Goal: Communication & Community: Answer question/provide support

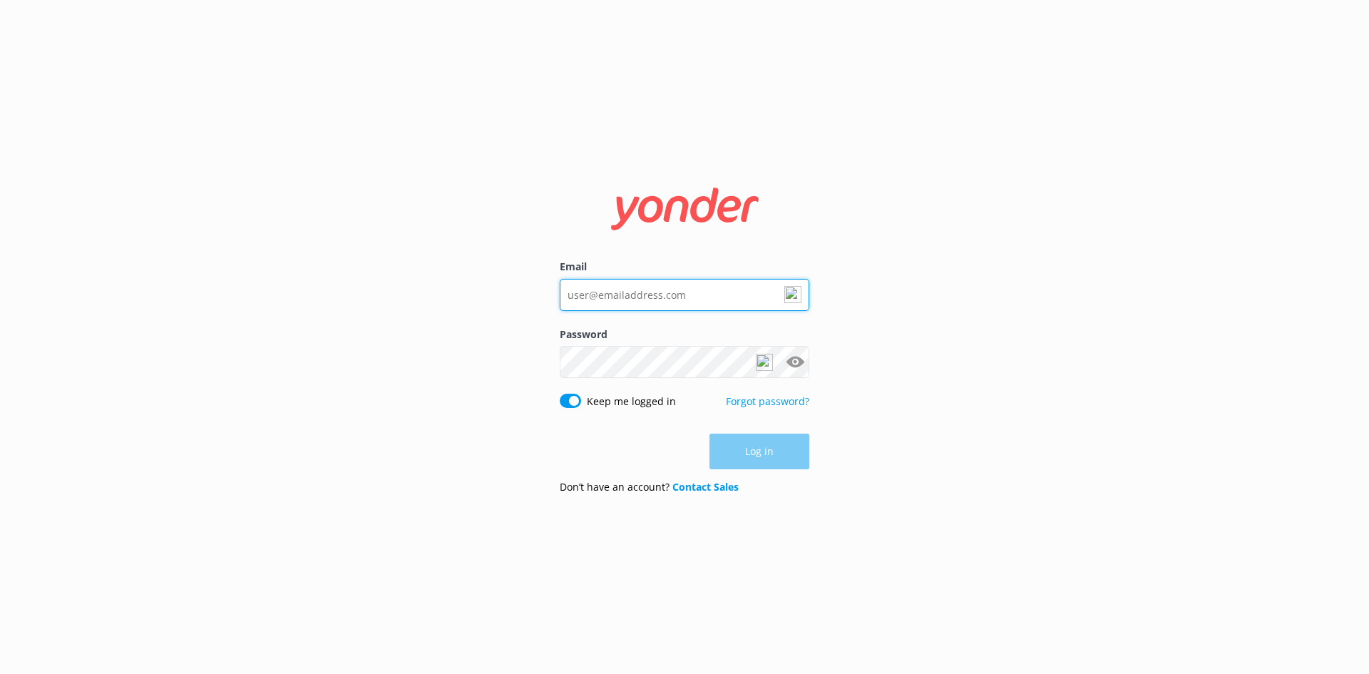
type input "[EMAIL_ADDRESS][DOMAIN_NAME]"
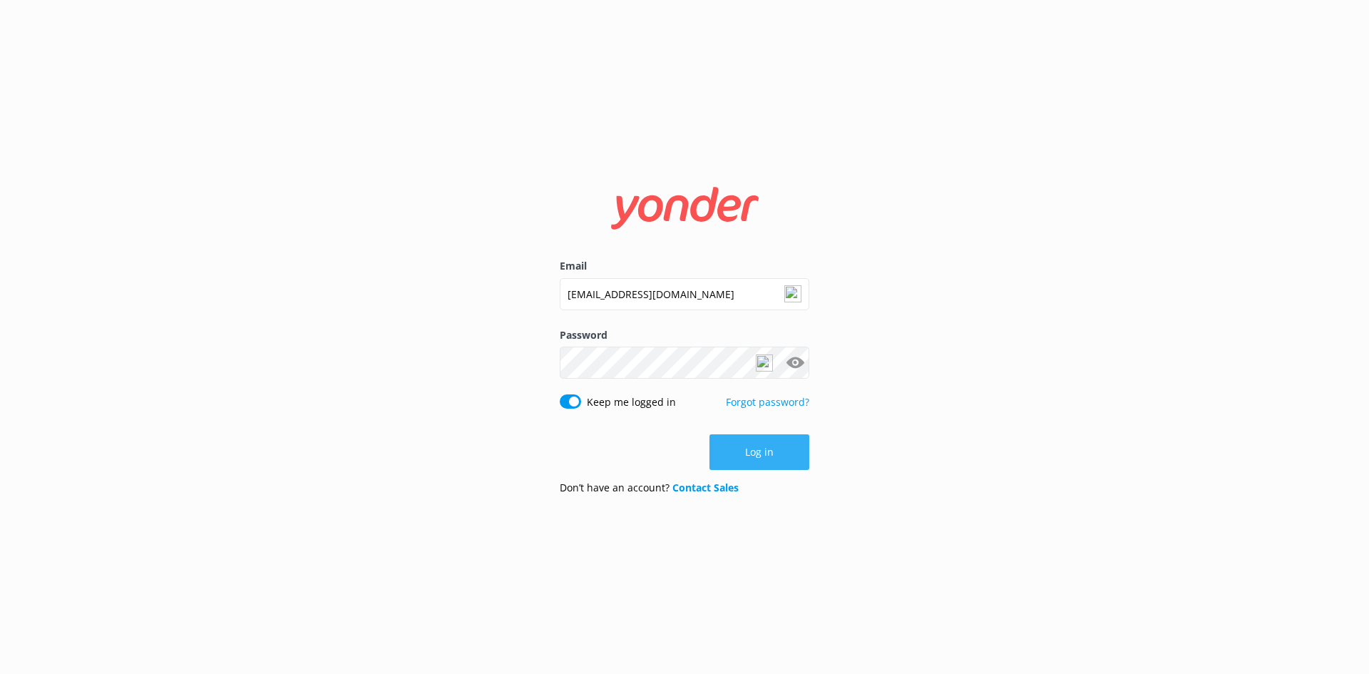
click at [762, 452] on button "Log in" at bounding box center [759, 452] width 100 height 36
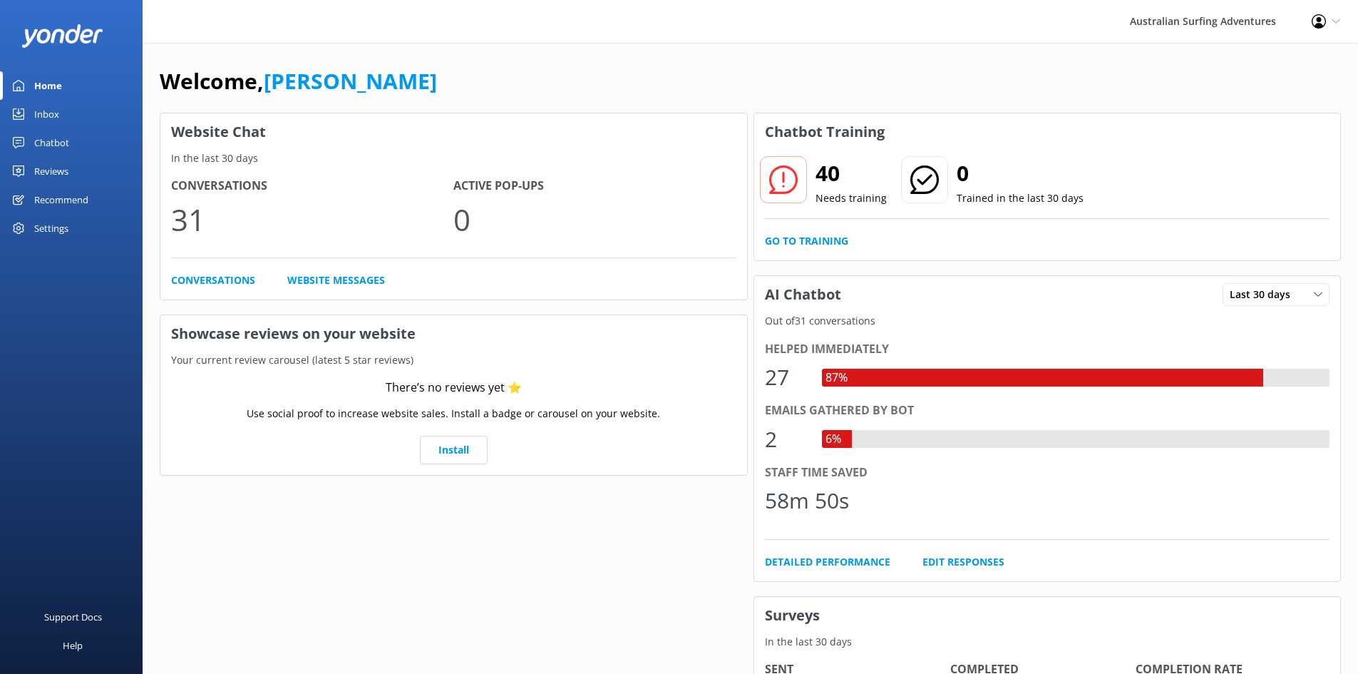
click at [45, 112] on div "Inbox" at bounding box center [46, 114] width 25 height 29
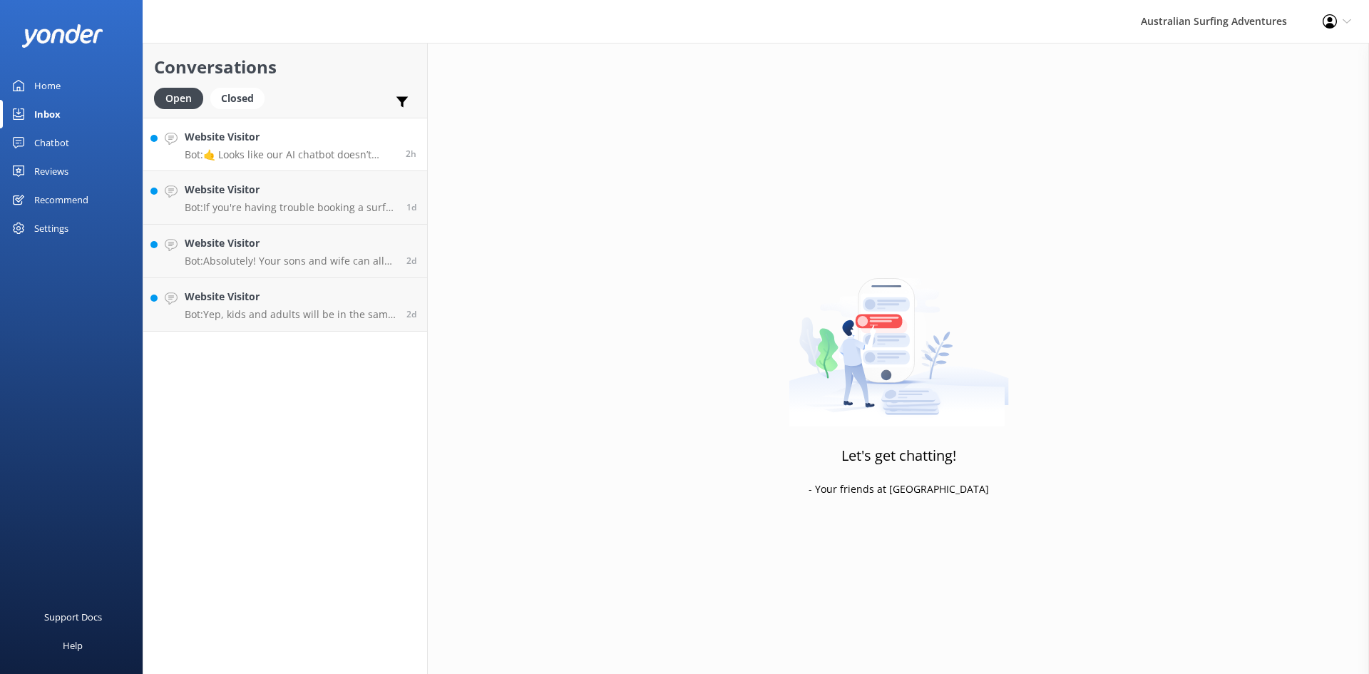
click at [299, 152] on p "Bot: 🤙 Looks like our AI chatbot doesn’t have the answer to your question and h…" at bounding box center [290, 154] width 210 height 13
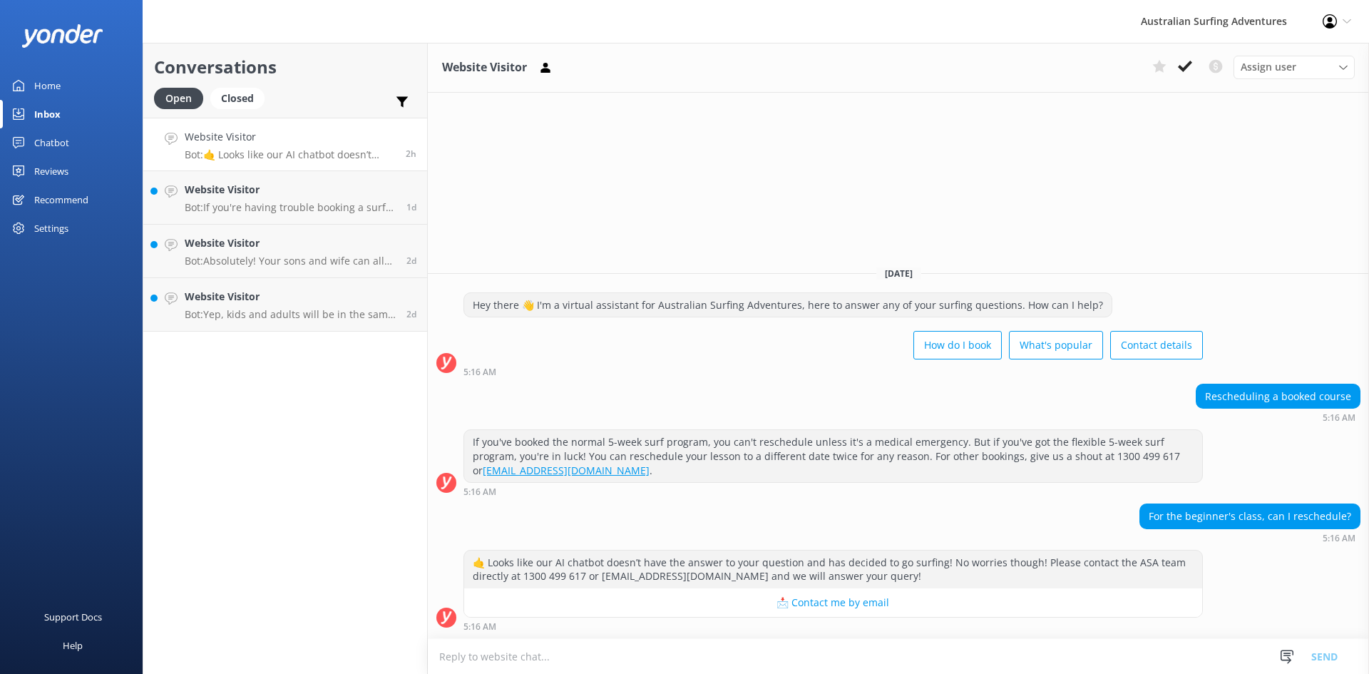
click at [541, 652] on textarea at bounding box center [898, 656] width 941 height 35
type textarea "y"
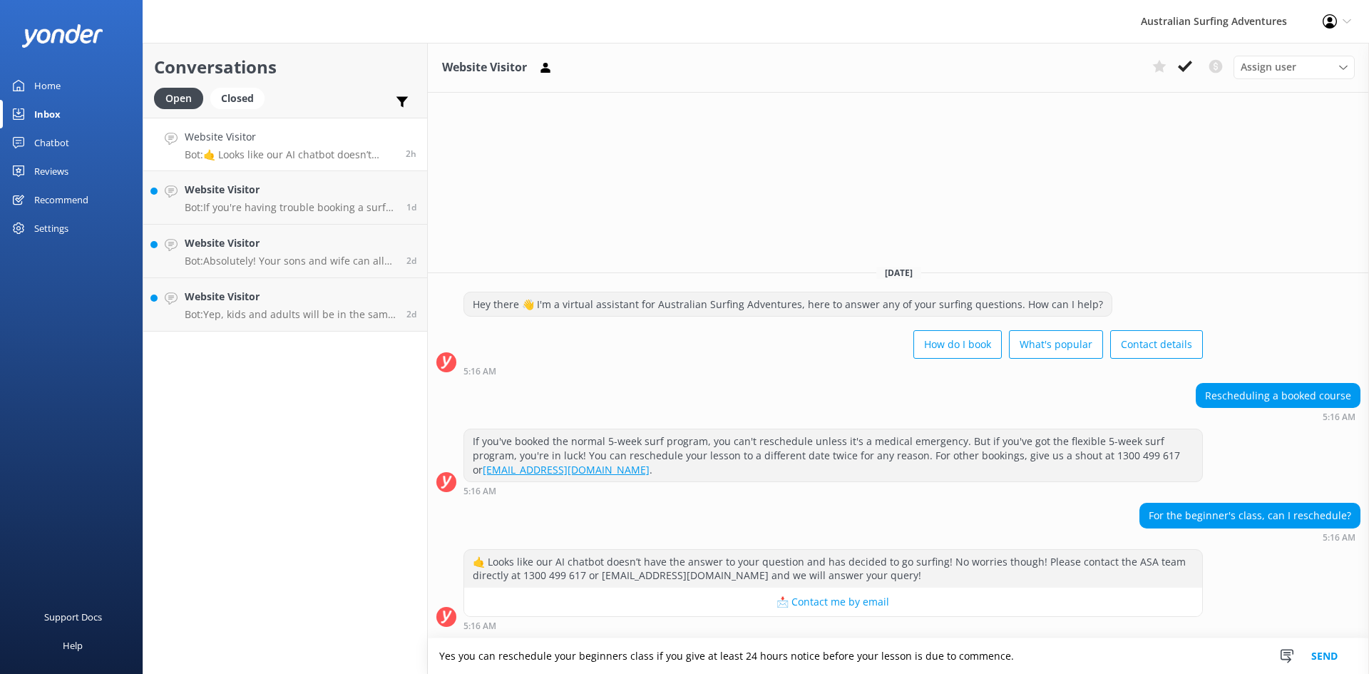
type textarea "Yes you can reschedule your beginners class if you give at least 24 hours notic…"
click at [1320, 654] on button "Send" at bounding box center [1324, 656] width 53 height 36
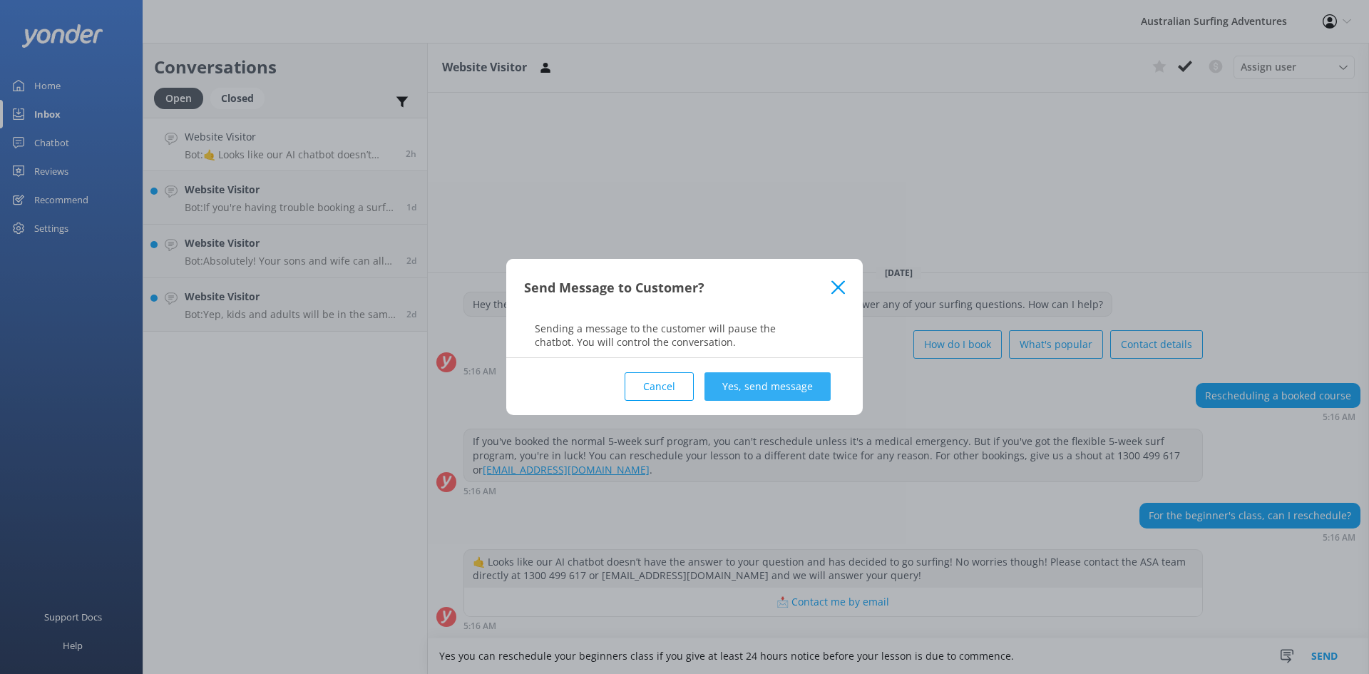
click at [754, 383] on button "Yes, send message" at bounding box center [767, 386] width 126 height 29
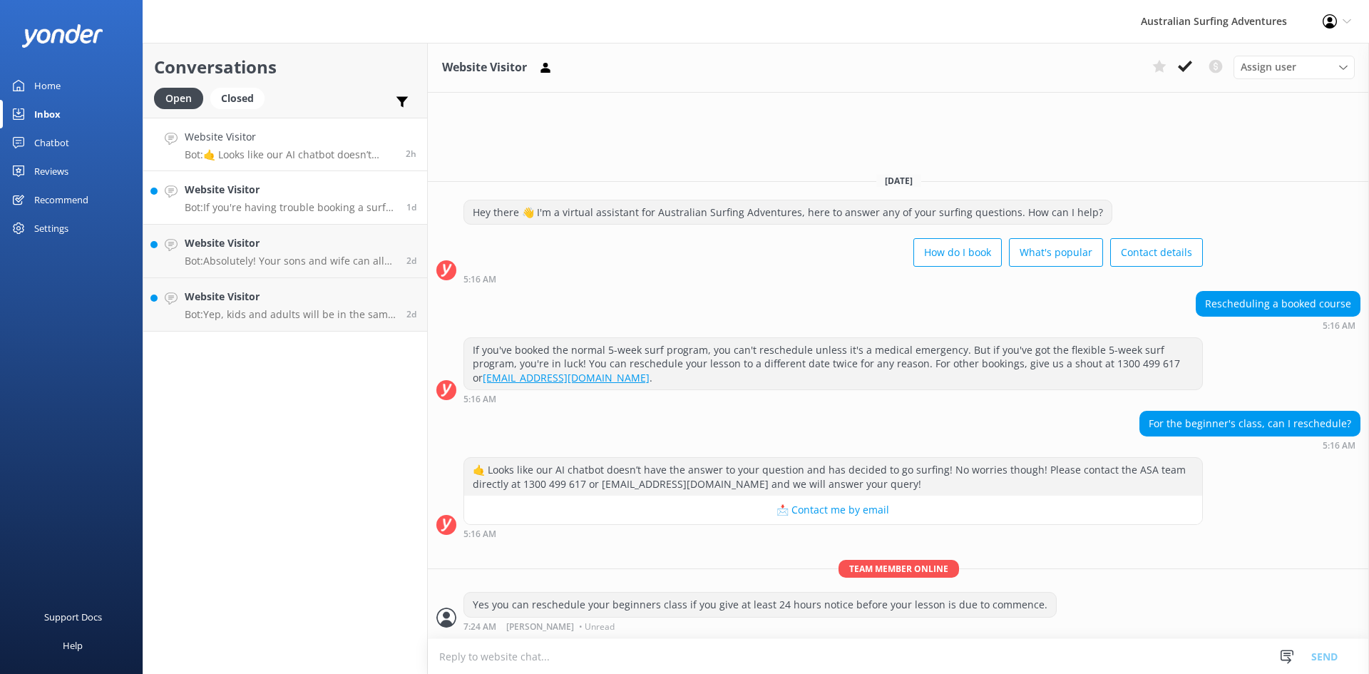
click at [323, 206] on p "Bot: If you're having trouble booking a surf camp online for December, give us …" at bounding box center [290, 207] width 211 height 13
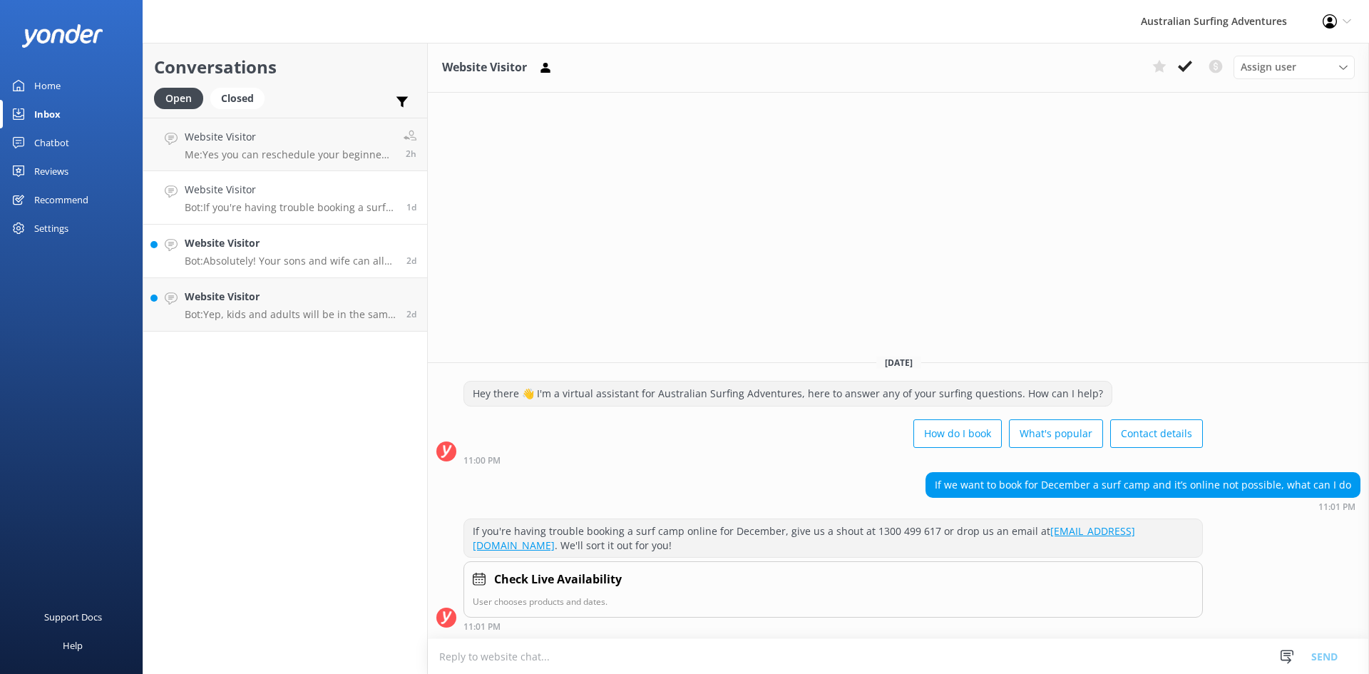
click at [262, 253] on div "Website Visitor Bot: Absolutely! Your sons and wife can all join the Beginner's…" at bounding box center [290, 250] width 211 height 31
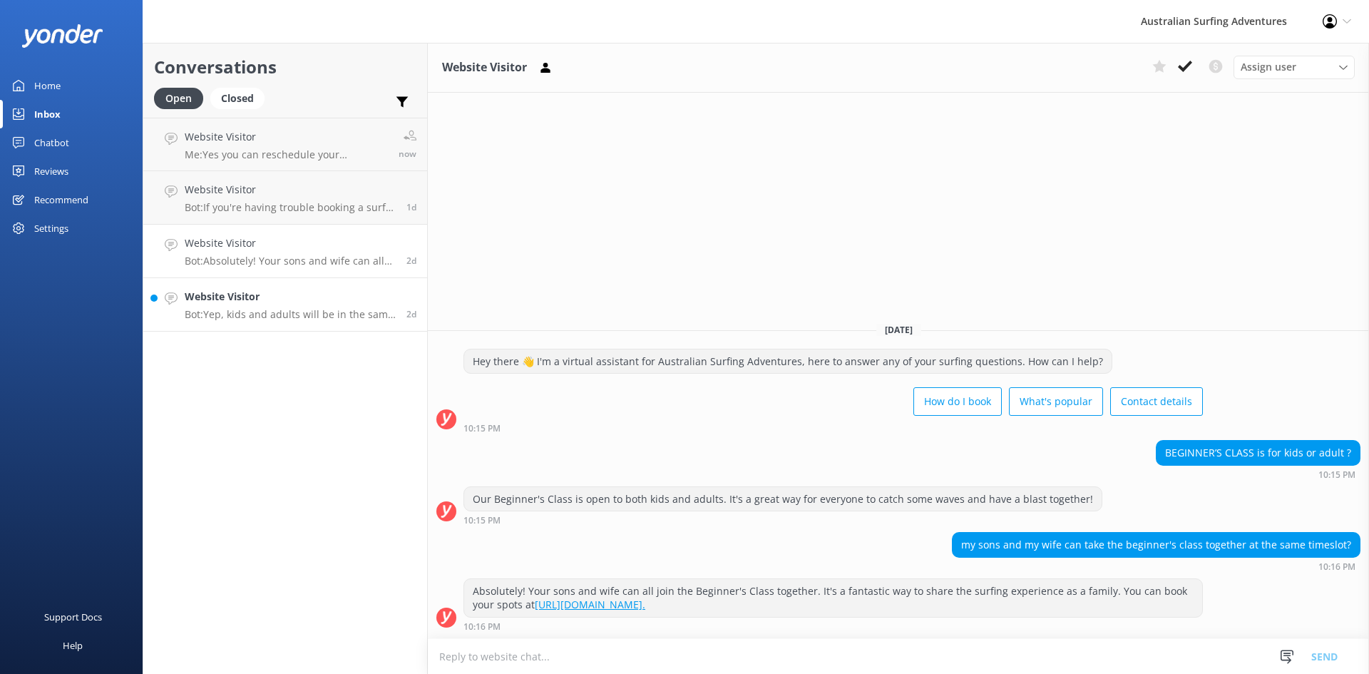
click at [250, 310] on p "Bot: Yep, kids and adults will be in the same group class for the 5-week surf p…" at bounding box center [290, 314] width 211 height 13
